Goal: Task Accomplishment & Management: Use online tool/utility

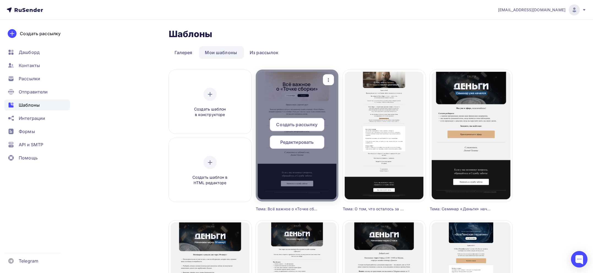
click at [329, 85] on div "button" at bounding box center [328, 80] width 11 height 11
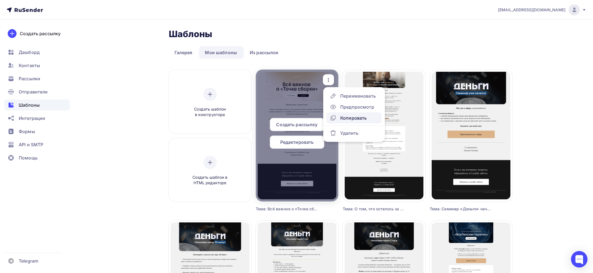
click at [356, 117] on div "Копировать" at bounding box center [353, 118] width 26 height 7
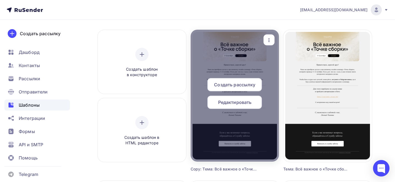
scroll to position [40, 0]
click at [268, 43] on icon "button" at bounding box center [269, 40] width 7 height 7
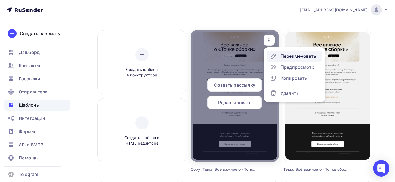
click at [277, 53] on icon at bounding box center [273, 56] width 7 height 7
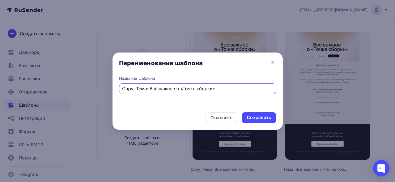
click at [158, 89] on input "Copy: Тема: Всё важное о «Точке сборки»" at bounding box center [197, 88] width 151 height 7
paste input "Технический Zoom-тест перед семинаром!"
type input "Технический Zoom-тест перед семинаром!"
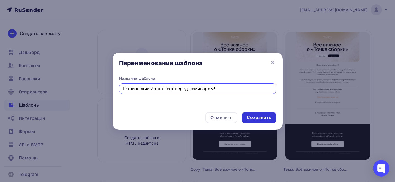
click at [266, 116] on div "Сохранить" at bounding box center [259, 117] width 24 height 6
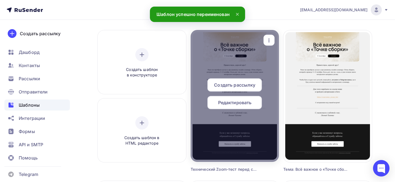
click at [235, 108] on div "Редактировать" at bounding box center [235, 102] width 54 height 13
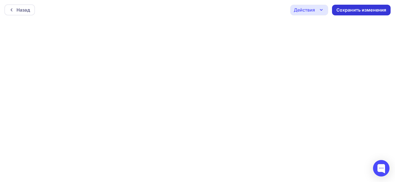
click at [353, 11] on div "Сохранить изменения" at bounding box center [362, 10] width 50 height 6
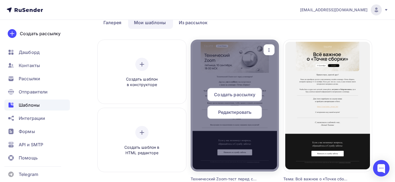
scroll to position [35, 0]
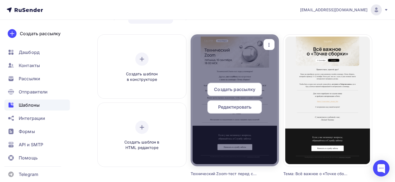
click at [268, 43] on icon "button" at bounding box center [269, 45] width 7 height 7
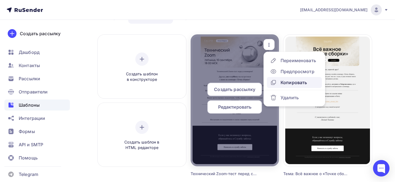
click at [285, 81] on div "Копировать" at bounding box center [294, 82] width 26 height 7
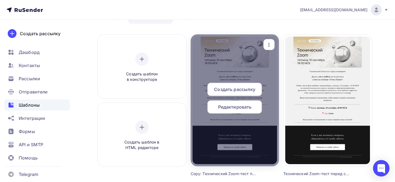
click at [269, 43] on icon "button" at bounding box center [269, 45] width 1 height 4
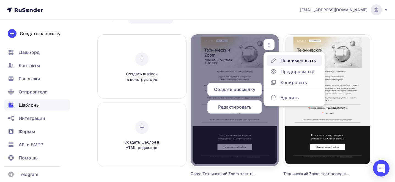
click at [280, 61] on div "Переименовать" at bounding box center [293, 60] width 46 height 7
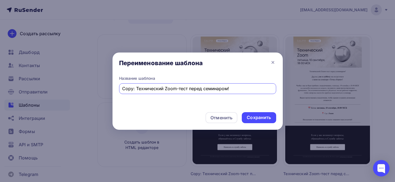
click at [133, 89] on input "Copy: Технический Zoom-тест перед семинаром!" at bounding box center [197, 88] width 151 height 7
click at [135, 89] on input "Copy: Технический Zoom-тест перед семинаром!" at bounding box center [197, 88] width 151 height 7
drag, startPoint x: 134, startPoint y: 89, endPoint x: 118, endPoint y: 88, distance: 16.0
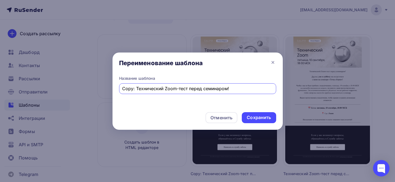
click at [118, 88] on div "Название шаблона Copy: Технический Zoom-тест перед семинаром!" at bounding box center [198, 92] width 170 height 32
click at [133, 89] on input "Copy: Технический Zoom-тест перед семинаром!" at bounding box center [197, 88] width 151 height 7
drag, startPoint x: 133, startPoint y: 89, endPoint x: 117, endPoint y: 87, distance: 16.6
click at [117, 87] on div "Название шаблона Copy: Технический Zoom-тест перед семинаром!" at bounding box center [198, 92] width 170 height 32
type input "[DATE] тех-зум ТС"
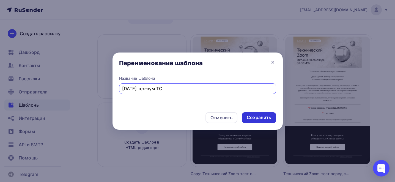
click at [253, 117] on div "Сохранить" at bounding box center [259, 117] width 24 height 6
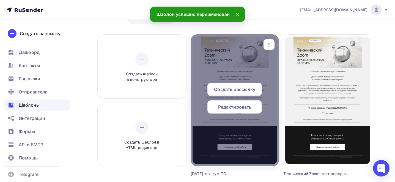
click at [231, 107] on span "Редактировать" at bounding box center [235, 107] width 34 height 7
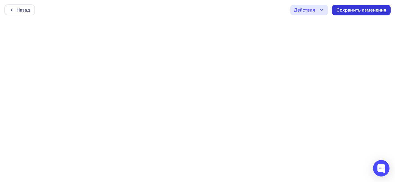
click at [359, 13] on div "Сохранить изменения" at bounding box center [362, 10] width 50 height 6
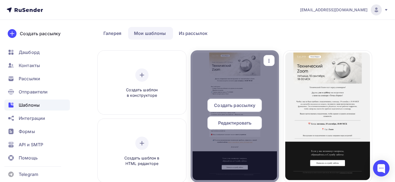
scroll to position [26, 0]
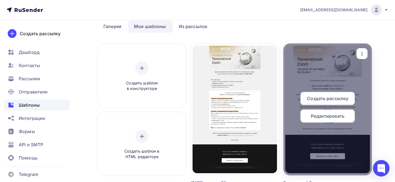
click at [362, 54] on icon "button" at bounding box center [362, 54] width 1 height 4
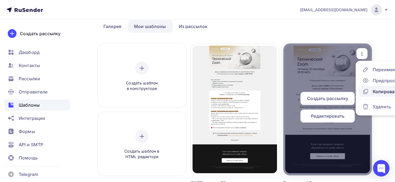
click at [370, 91] on div "Копировать" at bounding box center [380, 91] width 37 height 7
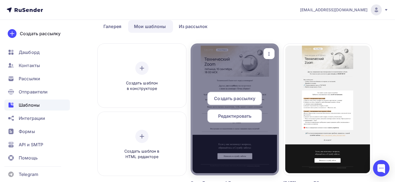
click at [270, 56] on icon "button" at bounding box center [269, 54] width 7 height 7
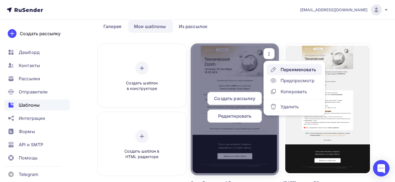
click at [284, 66] on link "Переименовать" at bounding box center [294, 69] width 55 height 11
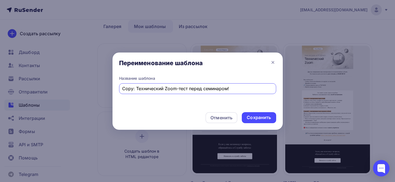
click at [203, 89] on input "Copy: Технический Zoom-тест перед семинаром!" at bounding box center [197, 88] width 151 height 7
paste input "Технический Zoom уже через 15 минут"
type input "Технический Zoom уже через 15 минут!"
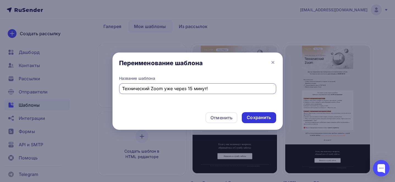
click at [259, 117] on div "Сохранить" at bounding box center [259, 117] width 24 height 6
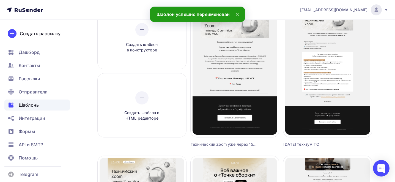
scroll to position [65, 0]
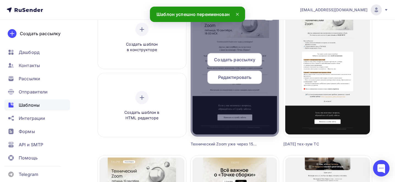
click at [234, 80] on span "Редактировать" at bounding box center [235, 77] width 34 height 7
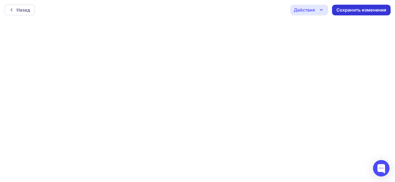
click at [347, 11] on div "Сохранить изменения" at bounding box center [362, 10] width 50 height 6
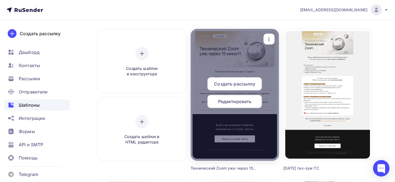
scroll to position [19, 0]
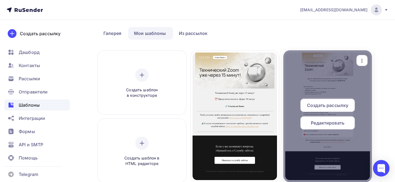
click at [361, 63] on icon "button" at bounding box center [362, 61] width 7 height 7
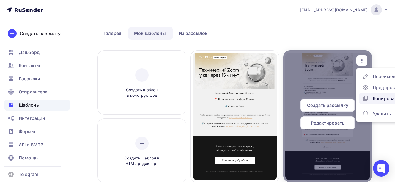
click at [370, 99] on div "Копировать" at bounding box center [380, 98] width 37 height 7
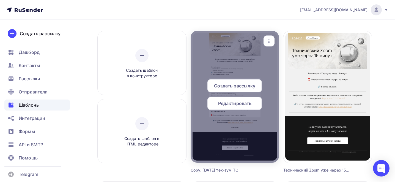
scroll to position [39, 0]
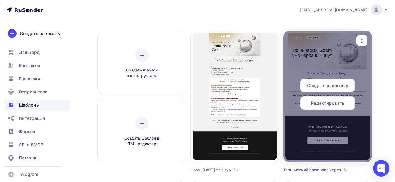
click at [332, 103] on span "Редактировать" at bounding box center [328, 103] width 34 height 7
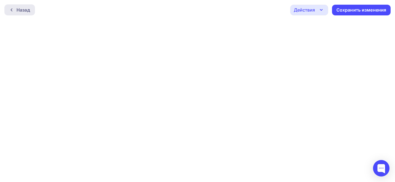
click at [25, 8] on div "Назад" at bounding box center [23, 10] width 13 height 7
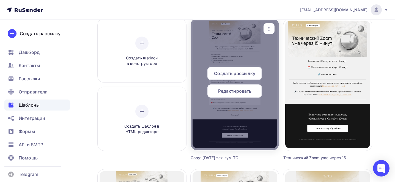
scroll to position [43, 0]
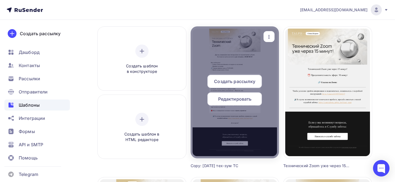
click at [266, 34] on icon "button" at bounding box center [269, 37] width 7 height 7
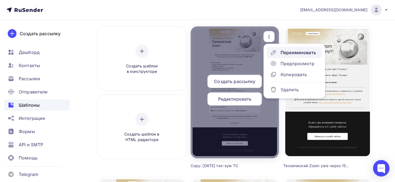
click at [283, 54] on div "Переименовать" at bounding box center [299, 52] width 36 height 7
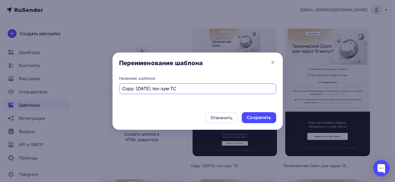
click at [164, 88] on input "Copy: [DATE] тех-зум ТС" at bounding box center [197, 88] width 151 height 7
paste input "Тема: [DATE] закрывается регистрация на «Точку сборки»"
type input "Тема: [DATE] закрывается регистрация на «Точку сборки»"
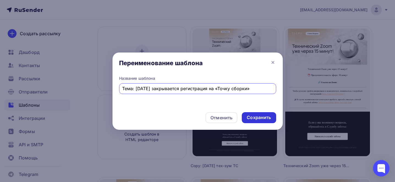
click at [264, 114] on div "Сохранить" at bounding box center [259, 117] width 24 height 6
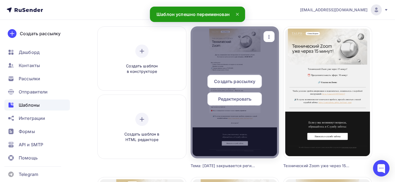
click at [228, 98] on span "Редактировать" at bounding box center [235, 99] width 34 height 7
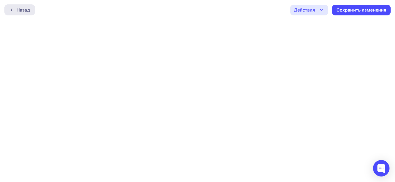
click at [22, 8] on div "Назад" at bounding box center [23, 10] width 13 height 7
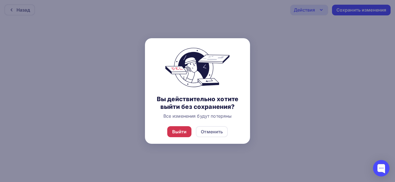
click at [181, 134] on div "Выйти" at bounding box center [179, 132] width 15 height 7
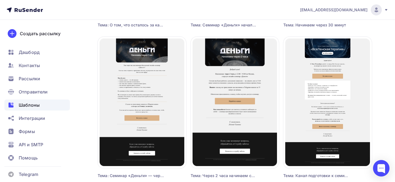
scroll to position [487, 0]
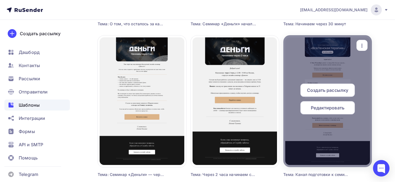
click at [367, 46] on div "button" at bounding box center [362, 45] width 11 height 11
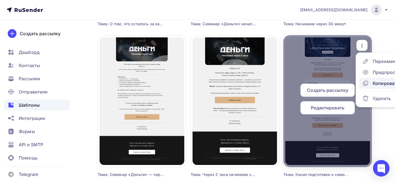
click at [372, 84] on div "Копировать" at bounding box center [380, 83] width 37 height 7
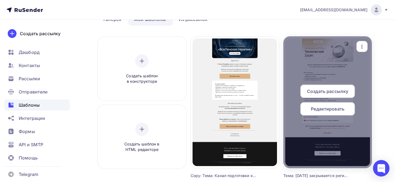
scroll to position [40, 0]
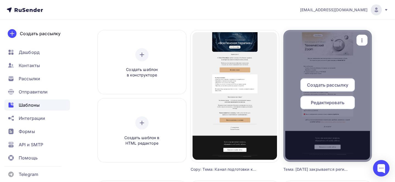
click at [364, 42] on icon "button" at bounding box center [362, 40] width 7 height 7
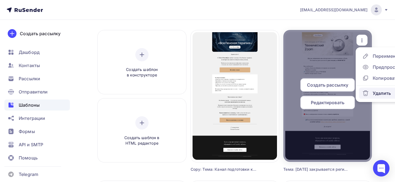
click at [373, 92] on div "Удалить" at bounding box center [382, 93] width 18 height 7
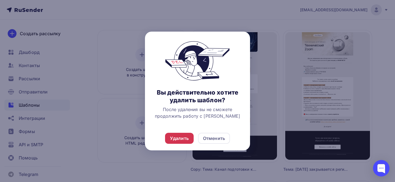
click at [178, 135] on div "Удалить" at bounding box center [179, 138] width 29 height 11
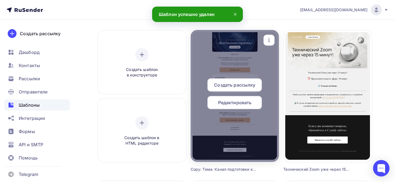
click at [267, 40] on icon "button" at bounding box center [269, 40] width 7 height 7
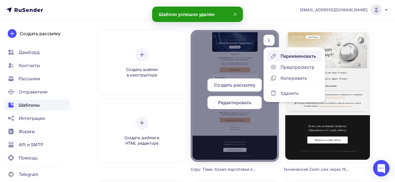
click at [283, 58] on div "Переименовать" at bounding box center [299, 56] width 36 height 7
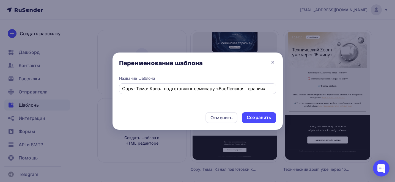
click at [194, 85] on div "Copy: Тема: Канал подготовки к семинару «ВсеЛенская терапия»" at bounding box center [197, 88] width 157 height 11
click at [200, 87] on input "Copy: Тема: Канал подготовки к семинару «ВсеЛенская терапия»" at bounding box center [197, 88] width 151 height 7
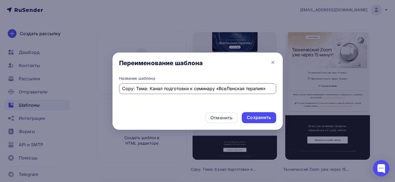
click at [200, 87] on input "Copy: Тема: Канал подготовки к семинару «ВсеЛенская терапия»" at bounding box center [197, 88] width 151 height 7
paste input "Тема: [DATE] закрывается регистрация на «Точку сборки"
type input "Тема: [DATE] закрывается регистрация на «Точку сборки»"
click at [261, 119] on div "Сохранить" at bounding box center [259, 117] width 24 height 6
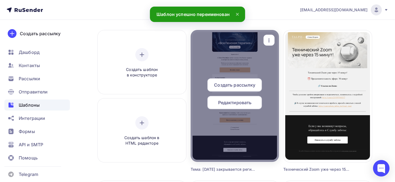
click at [237, 102] on span "Редактировать" at bounding box center [235, 102] width 34 height 7
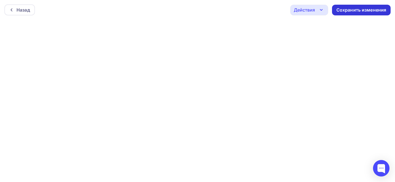
click at [354, 10] on div "Сохранить изменения" at bounding box center [362, 10] width 50 height 6
